Goal: Find specific page/section: Find specific page/section

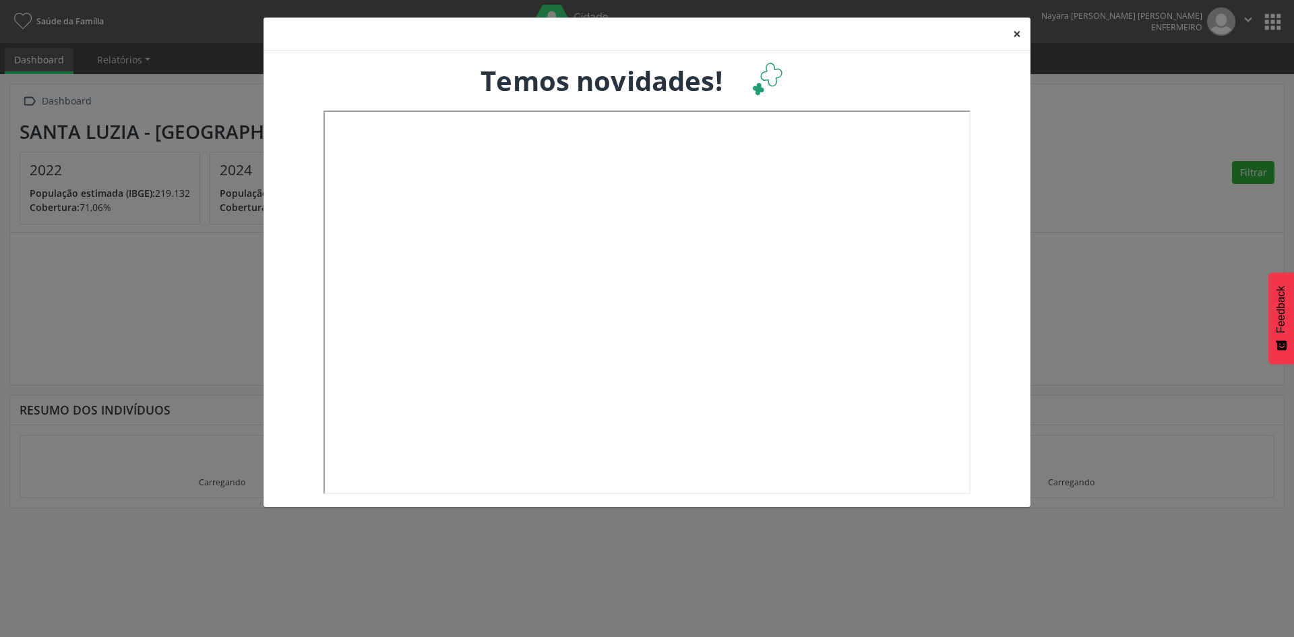
click at [1013, 28] on button "×" at bounding box center [1016, 34] width 27 height 33
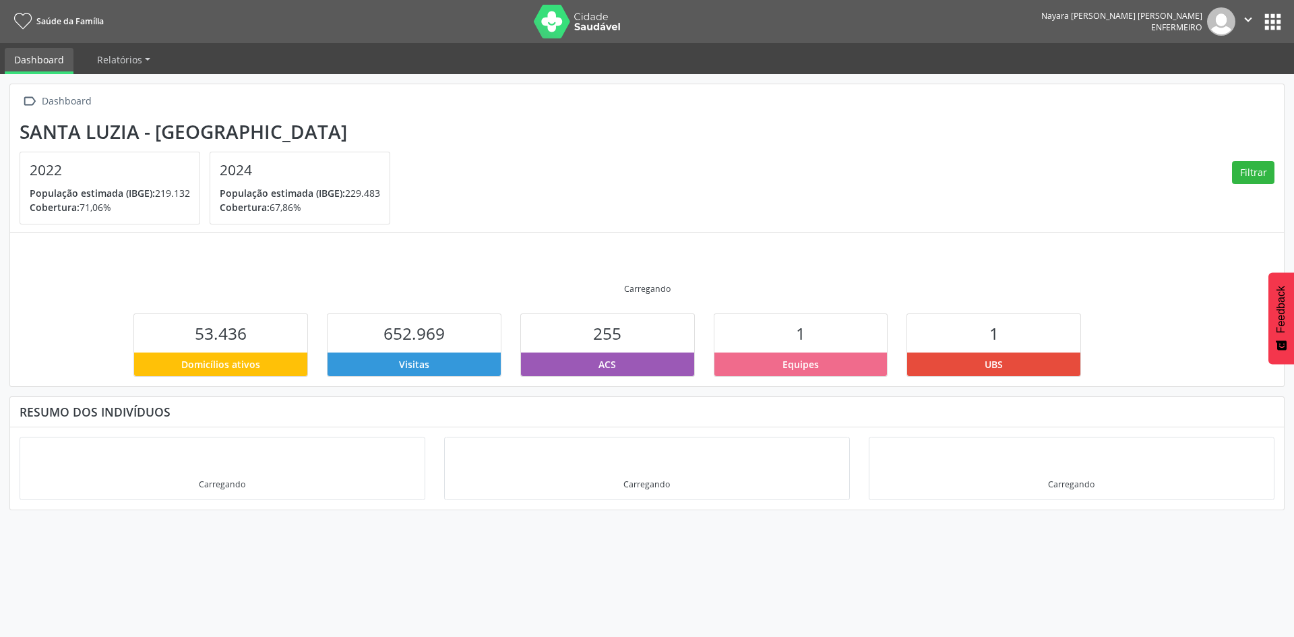
click at [1276, 23] on button "apps" at bounding box center [1273, 22] width 24 height 24
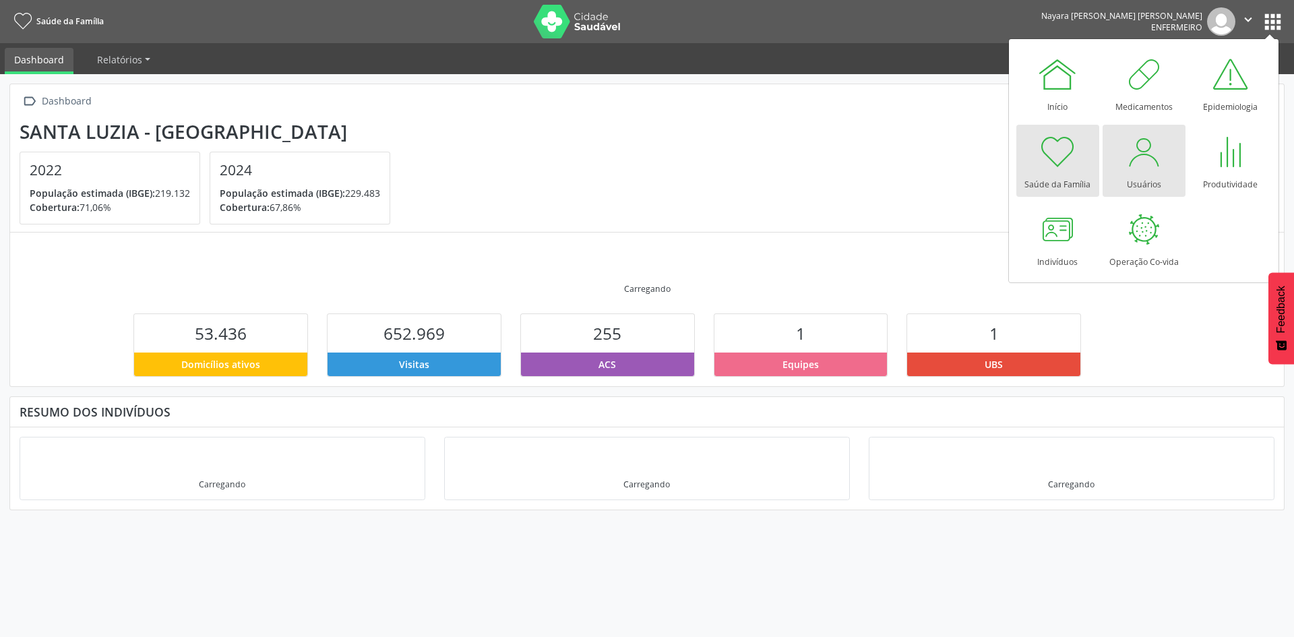
click at [1154, 165] on div at bounding box center [1143, 151] width 40 height 40
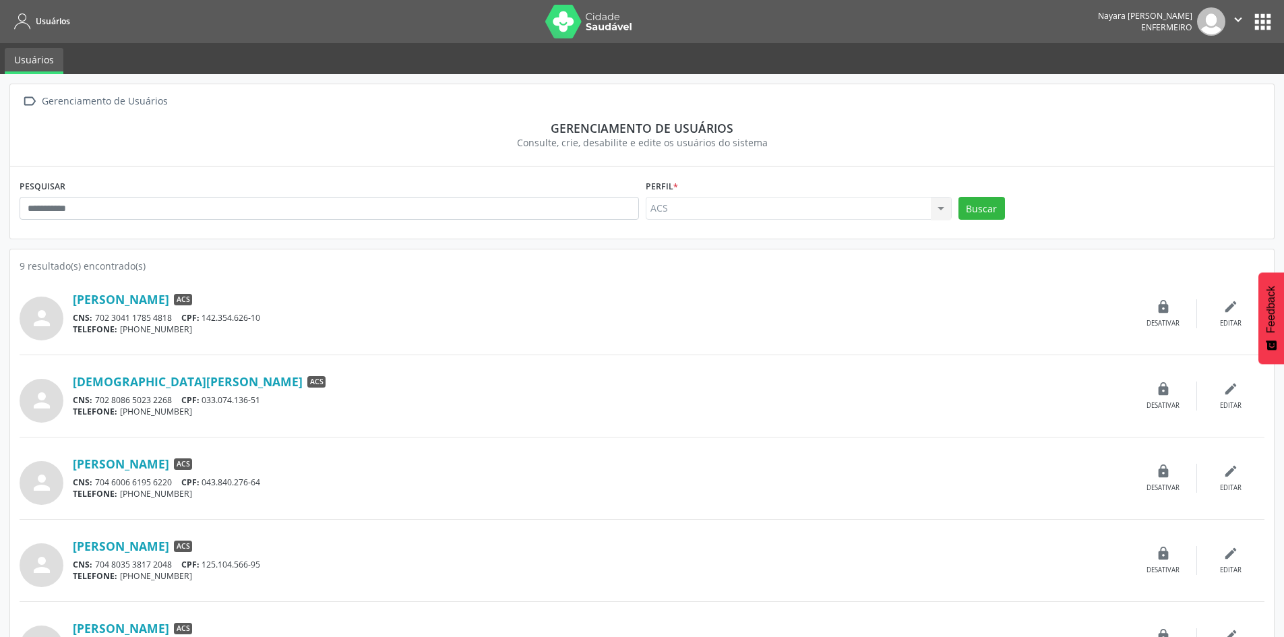
scroll to position [67, 0]
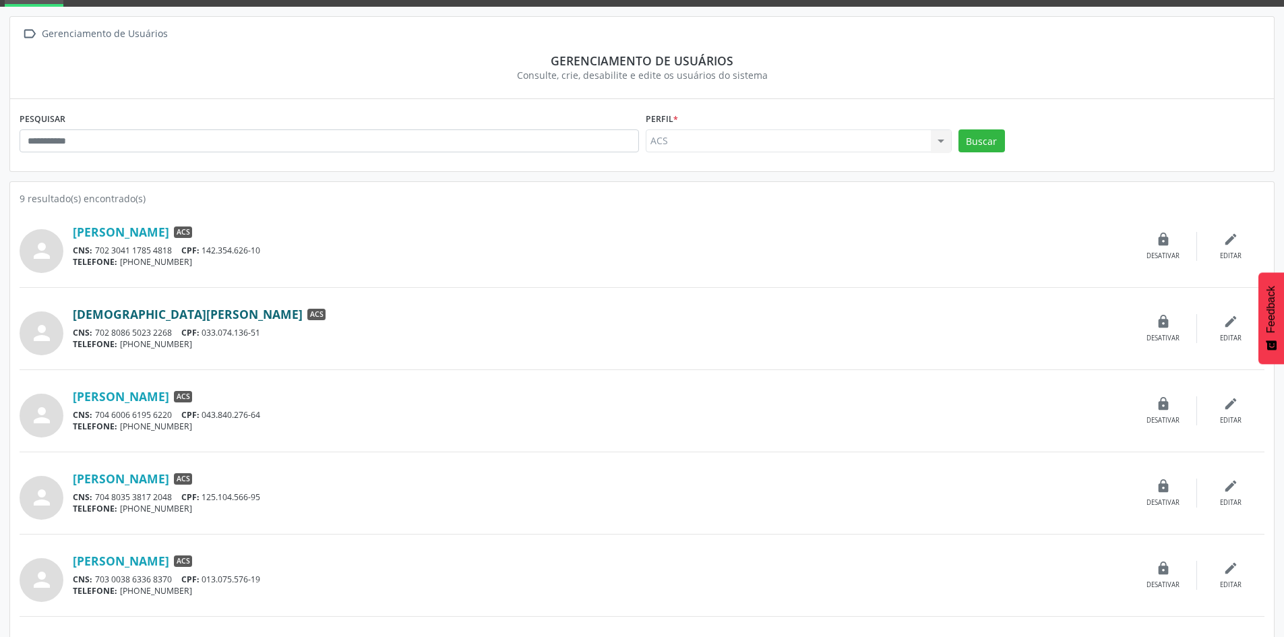
click at [118, 311] on link "[DEMOGRAPHIC_DATA][PERSON_NAME]" at bounding box center [188, 314] width 230 height 15
click at [121, 313] on link "[DEMOGRAPHIC_DATA][PERSON_NAME]" at bounding box center [188, 314] width 230 height 15
